Goal: Check status

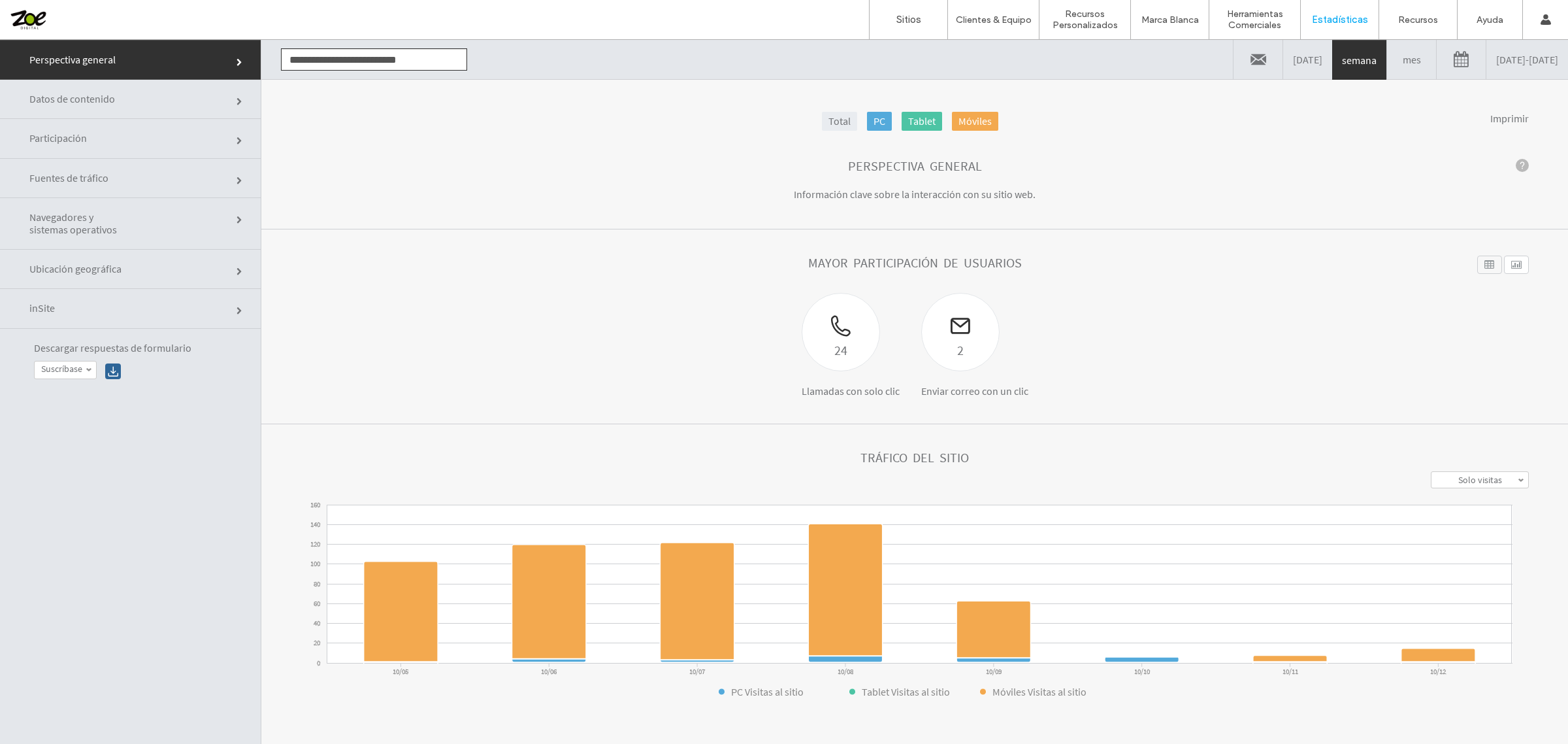
click at [1521, 62] on link "10/05/2025 - 10/12/2025" at bounding box center [1527, 59] width 82 height 39
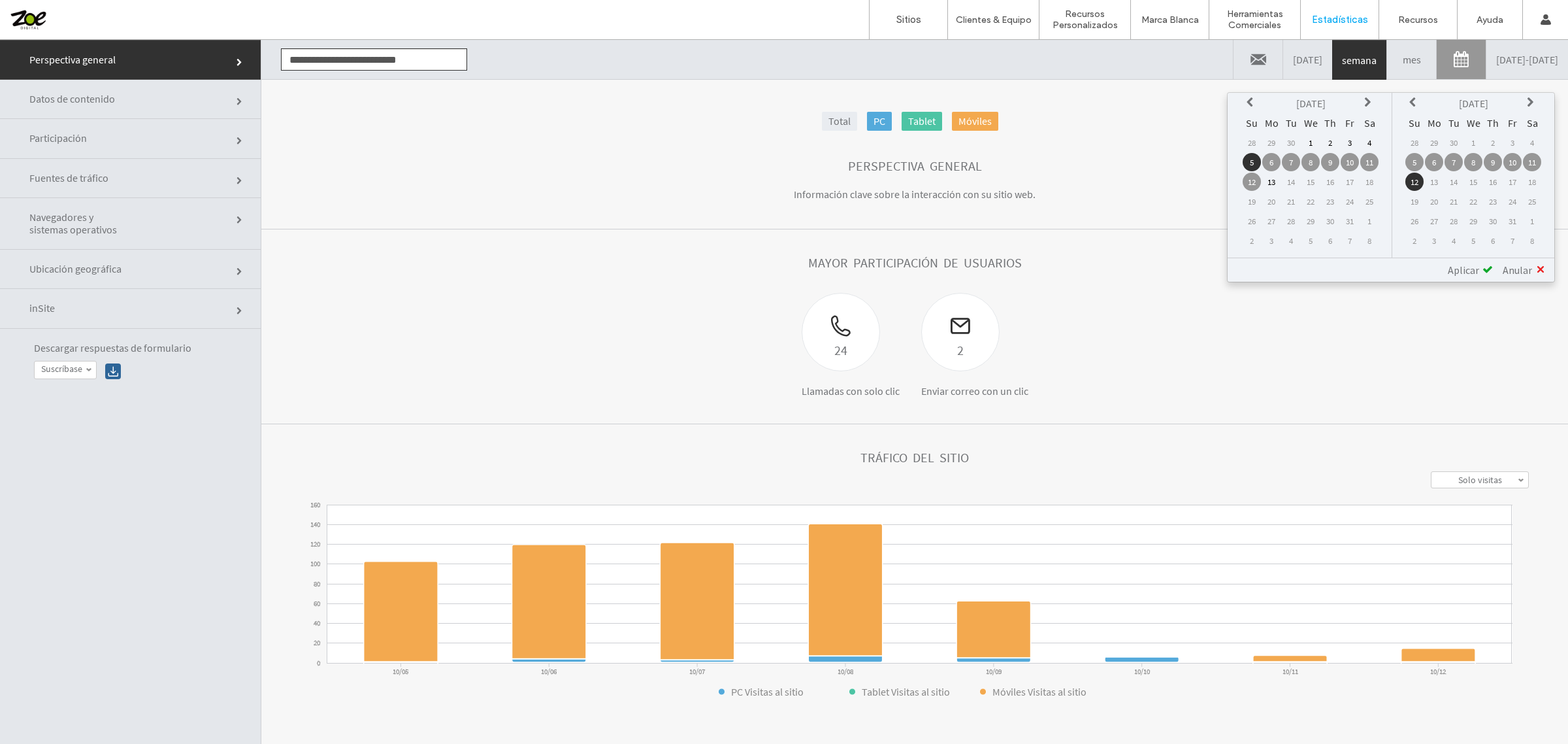
click at [1356, 164] on td "10" at bounding box center [1349, 162] width 18 height 18
click at [1480, 264] on div "Aplicar" at bounding box center [1466, 270] width 55 height 13
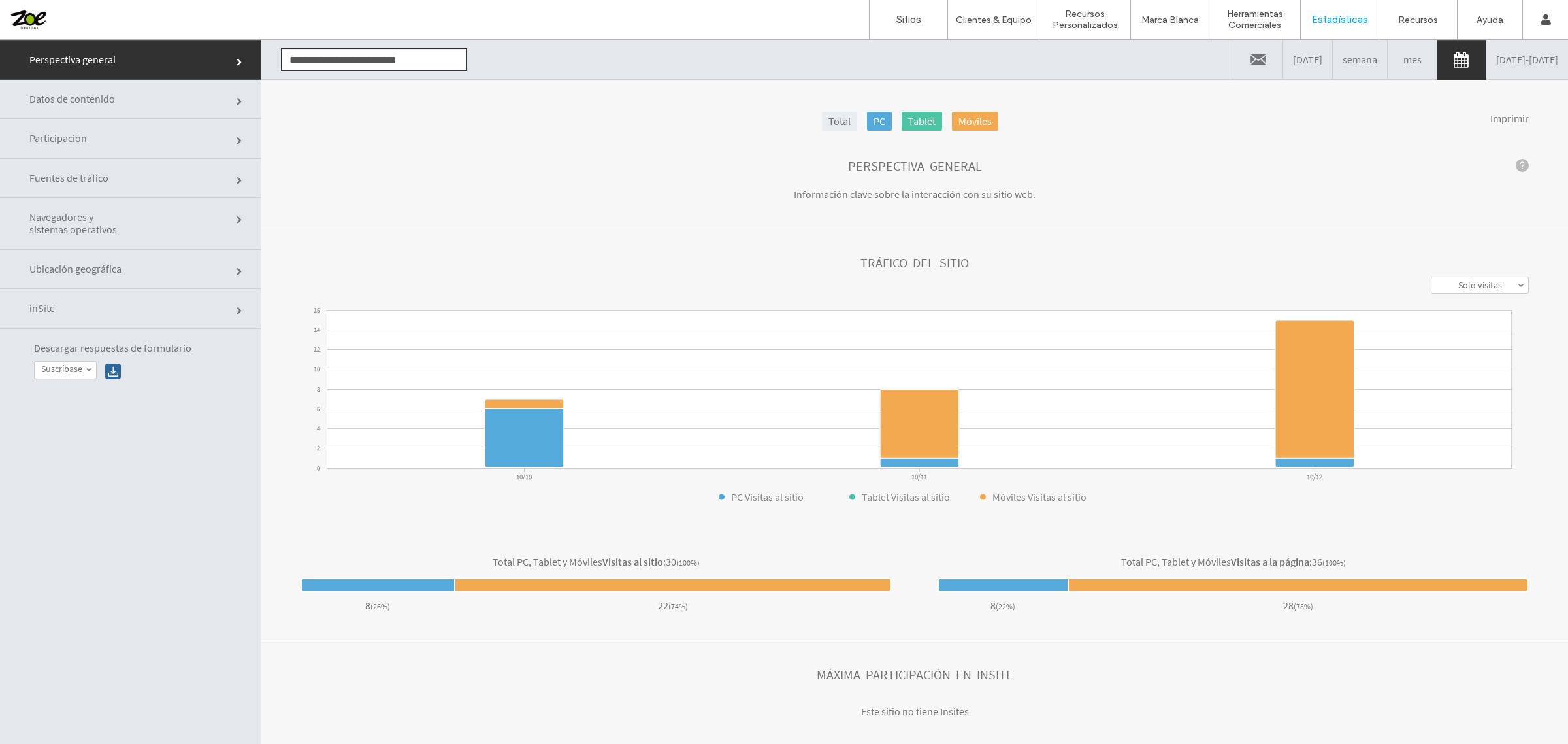
click at [174, 175] on link "Fuentes de tráfico" at bounding box center [130, 178] width 261 height 39
